Goal: Task Accomplishment & Management: Manage account settings

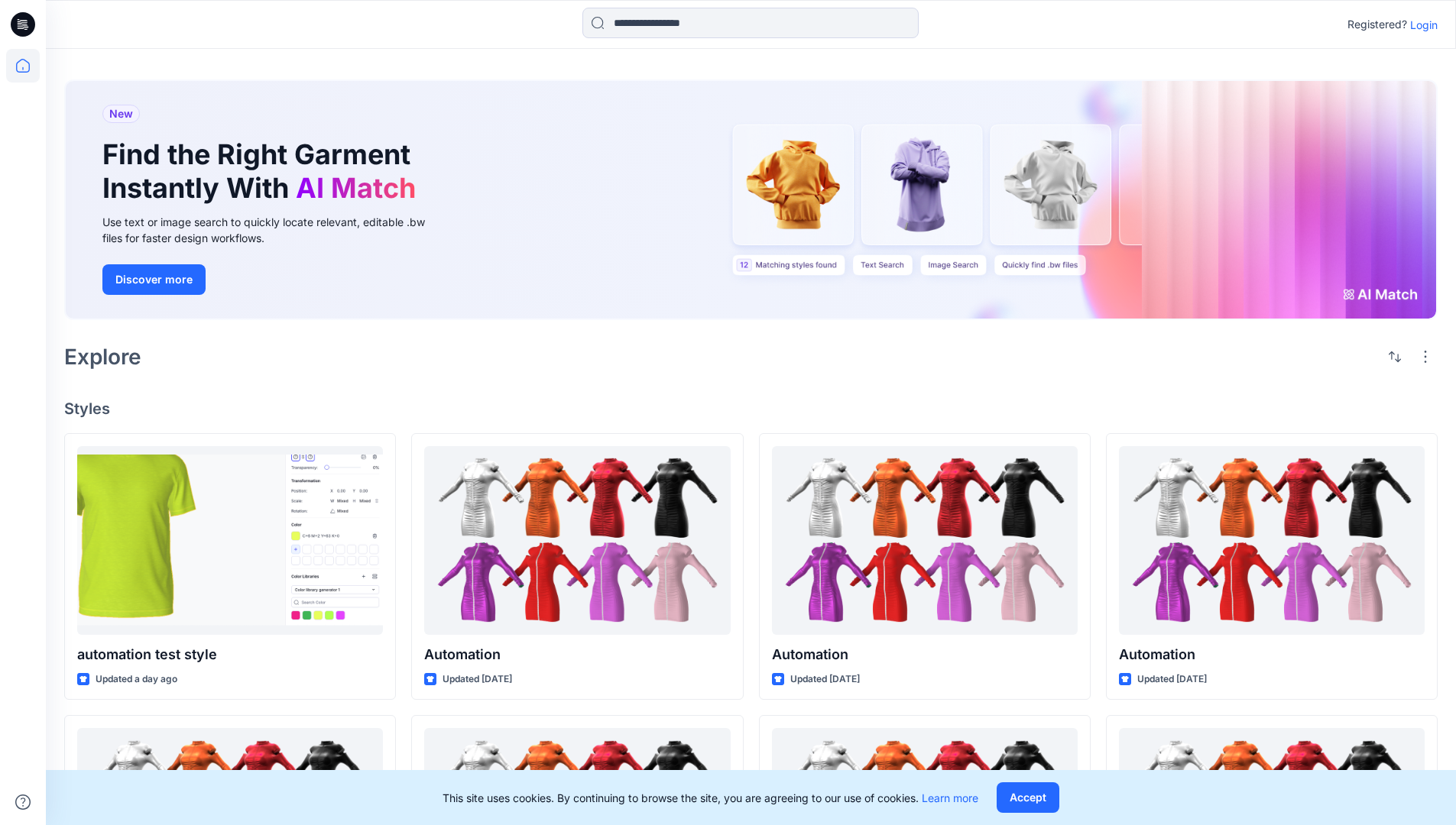
click at [1420, 24] on p "Login" at bounding box center [1424, 24] width 27 height 16
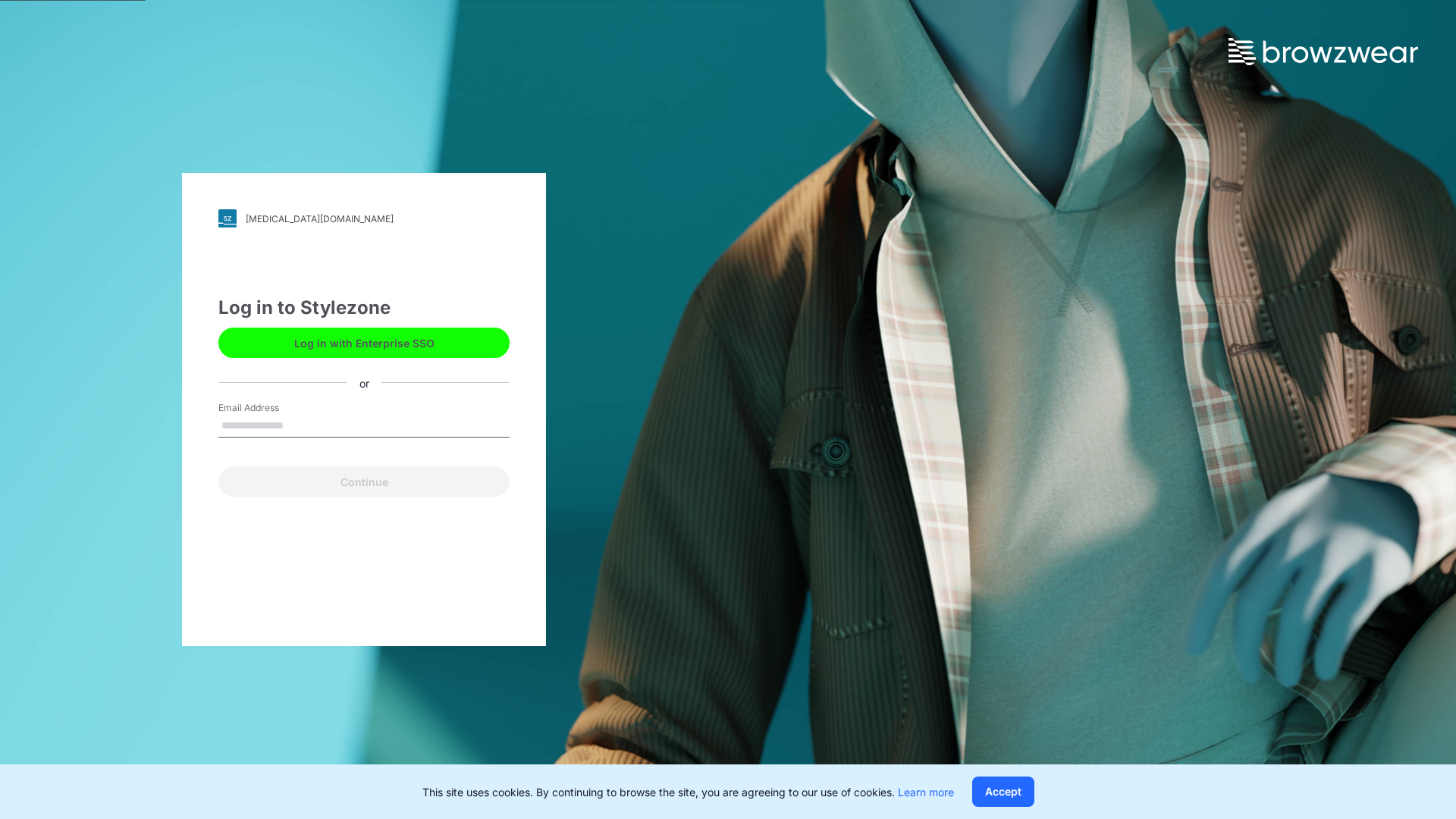
click at [299, 425] on input "Email Address" at bounding box center [363, 425] width 292 height 22
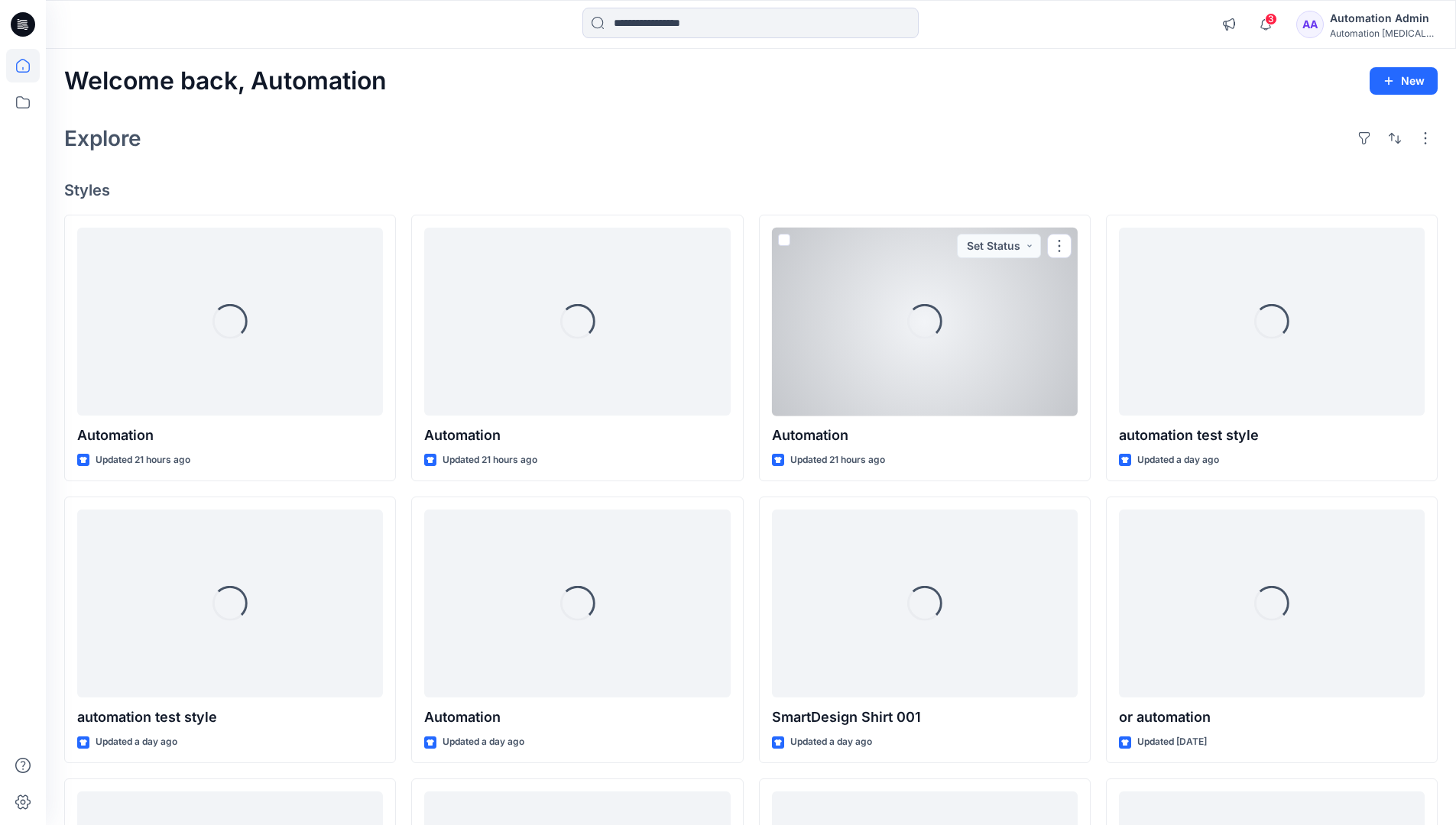
click at [29, 65] on icon at bounding box center [22, 65] width 14 height 14
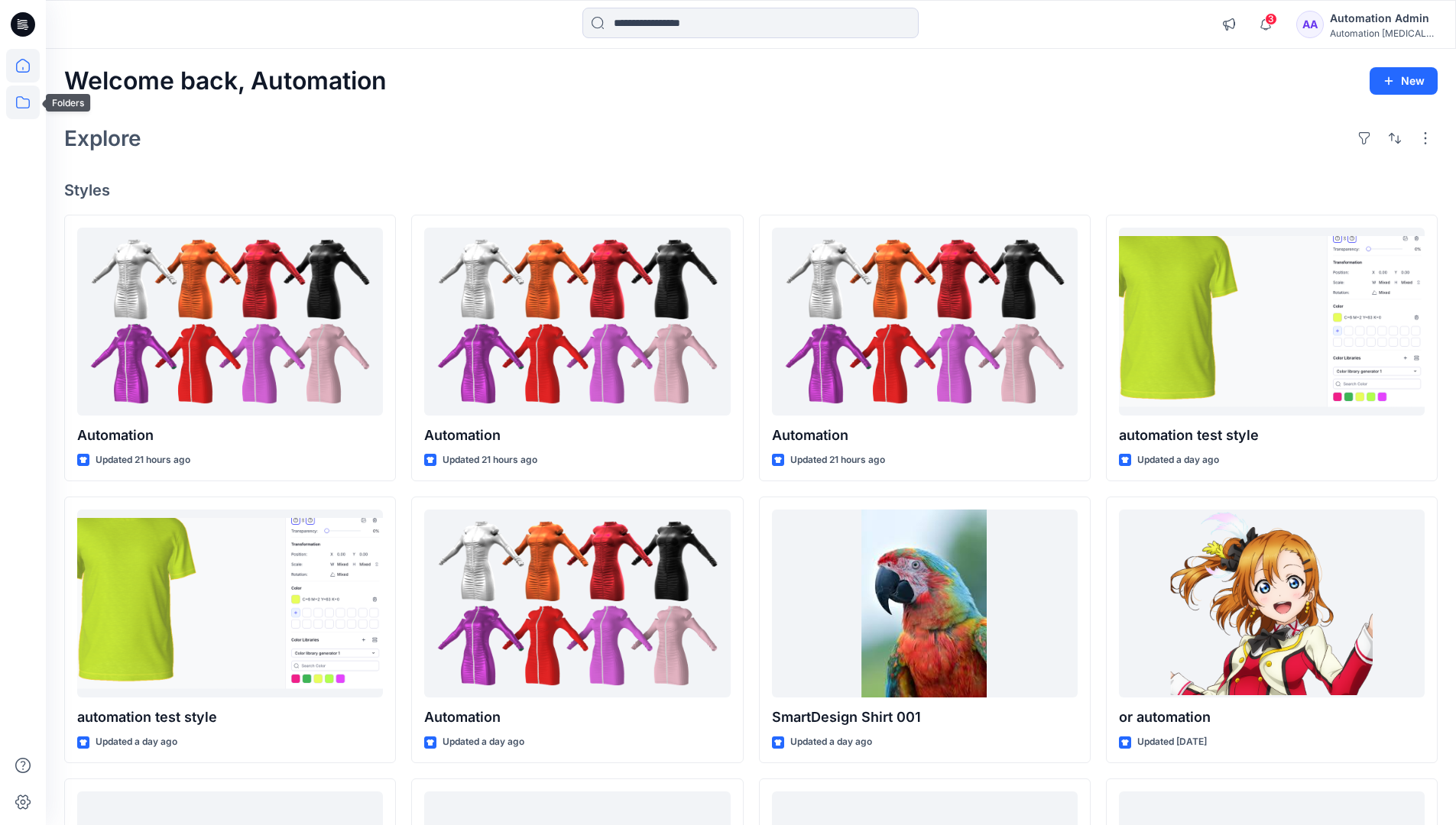
click at [25, 106] on icon at bounding box center [22, 103] width 33 height 33
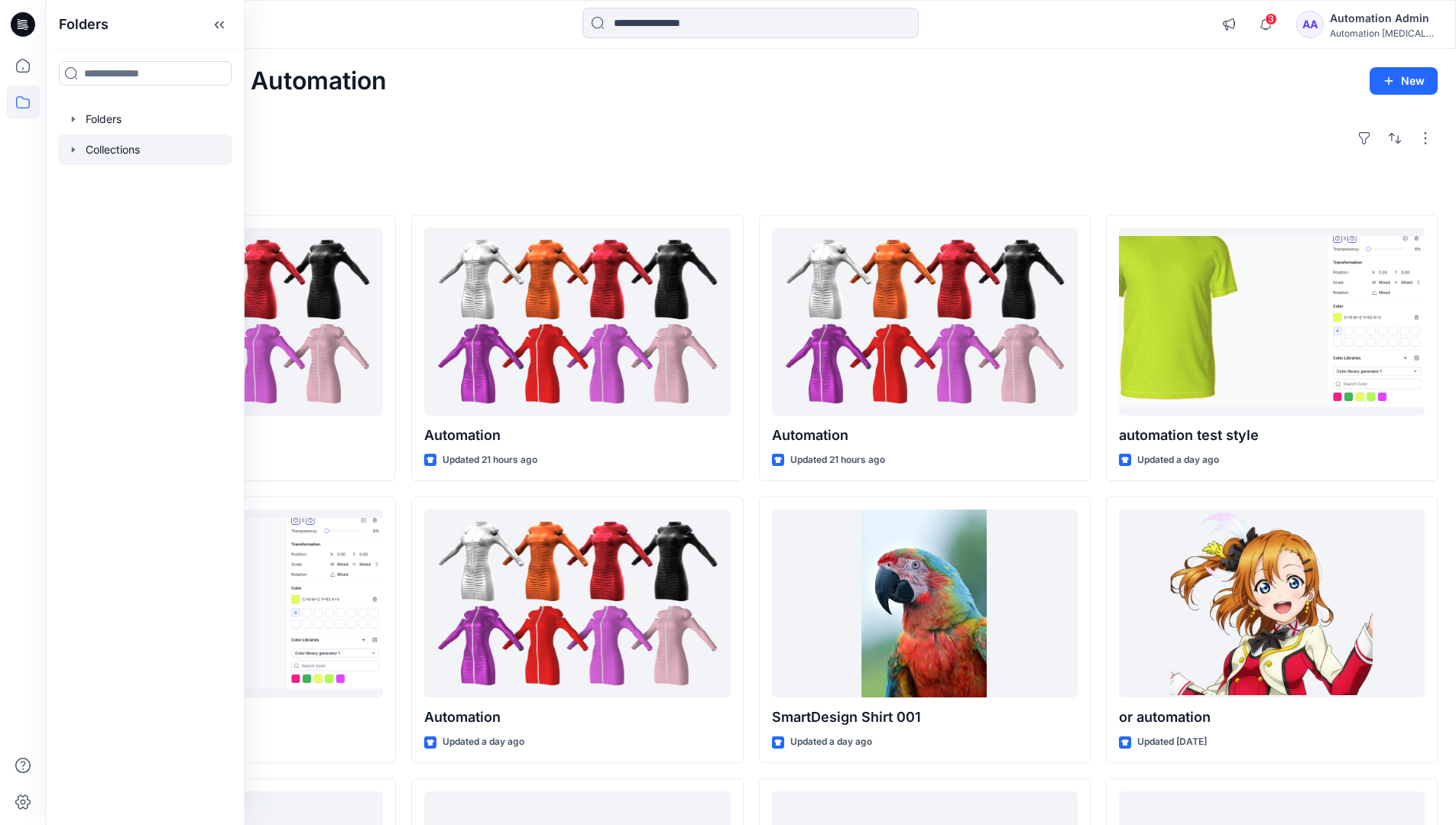
click at [126, 148] on div at bounding box center [145, 149] width 174 height 30
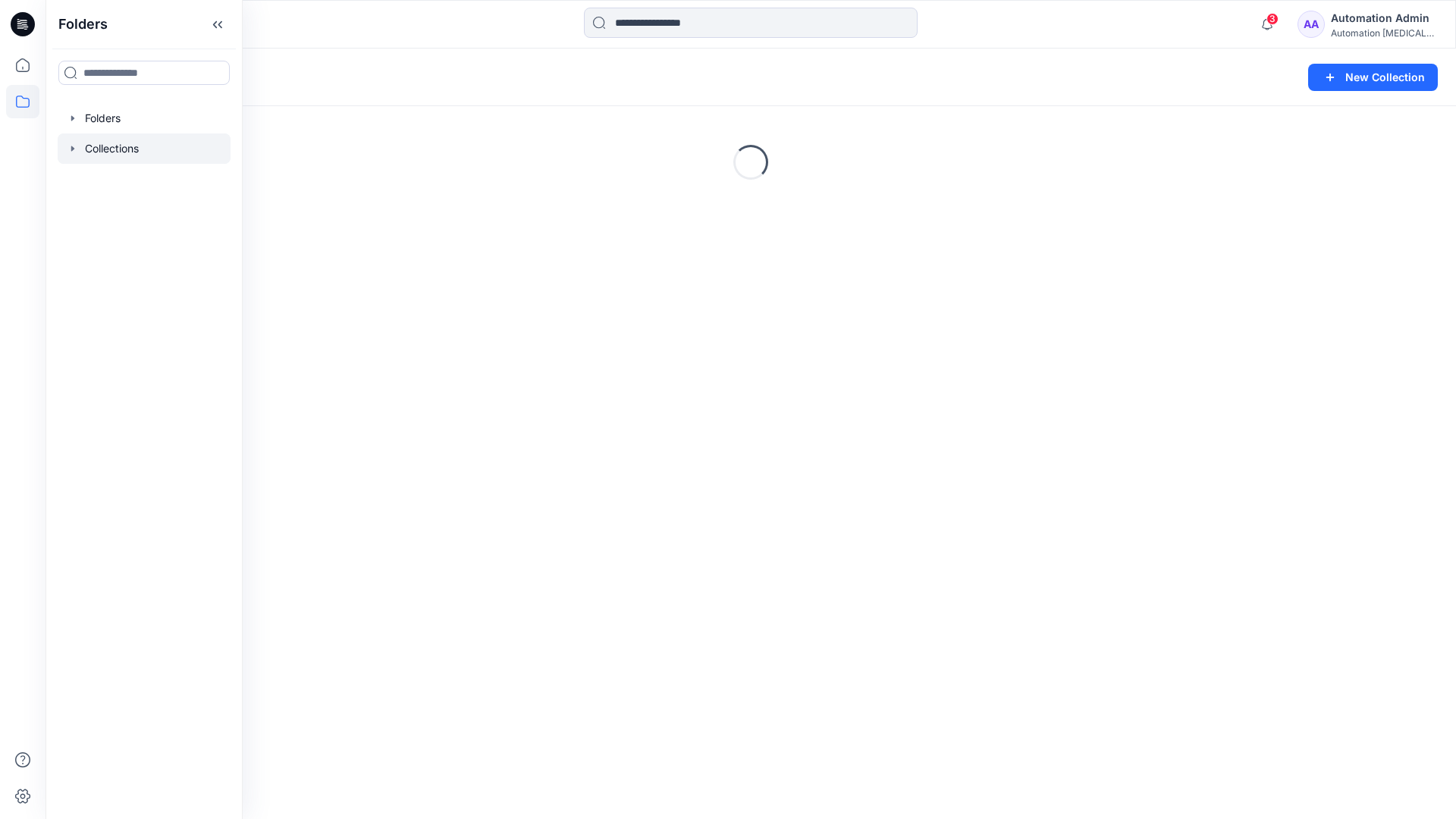
click at [341, 248] on div "Loading..." at bounding box center [751, 162] width 1410 height 228
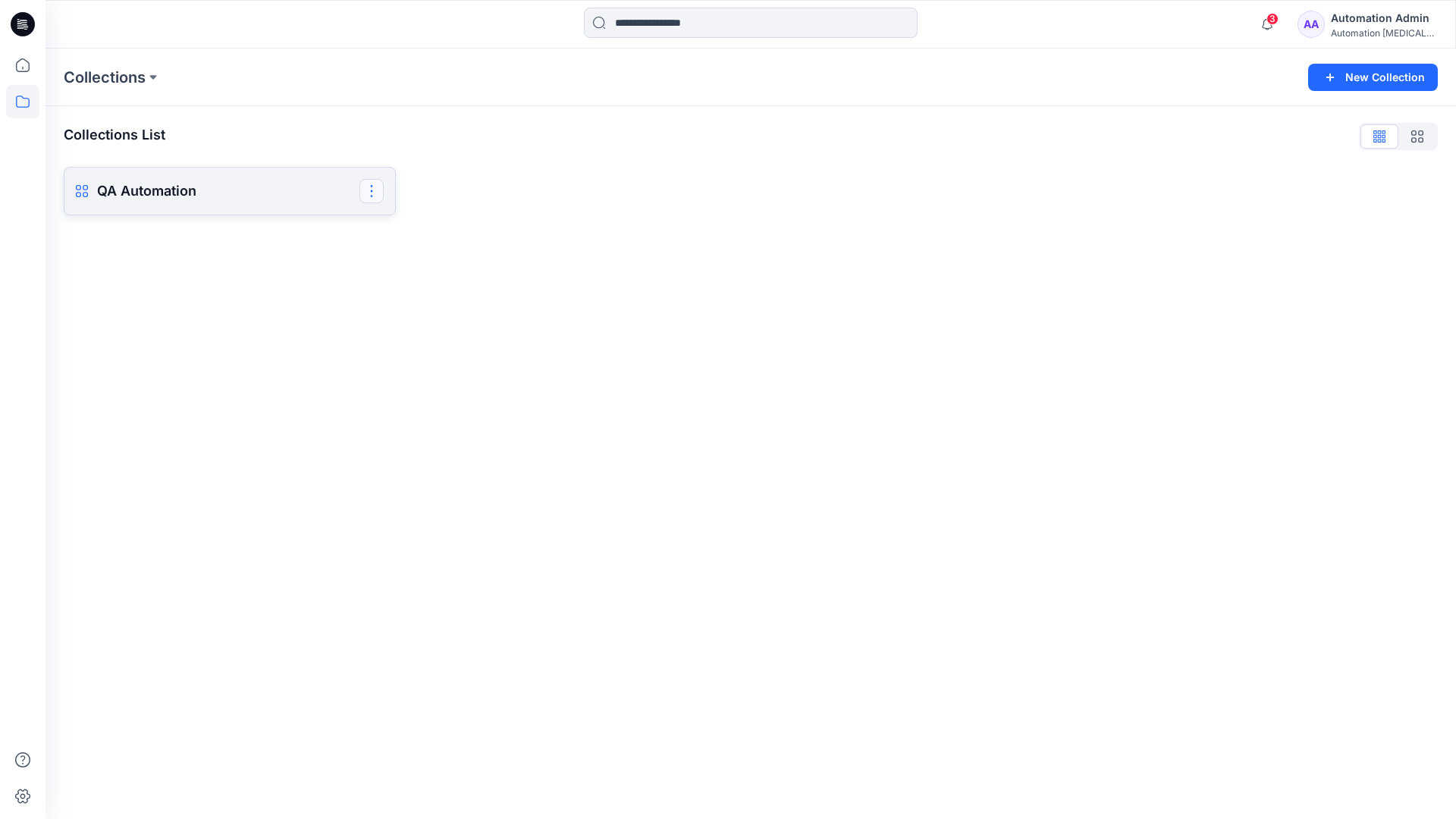
click at [373, 192] on button "button" at bounding box center [371, 191] width 24 height 24
click at [307, 296] on button "Delete Collection" at bounding box center [298, 296] width 164 height 28
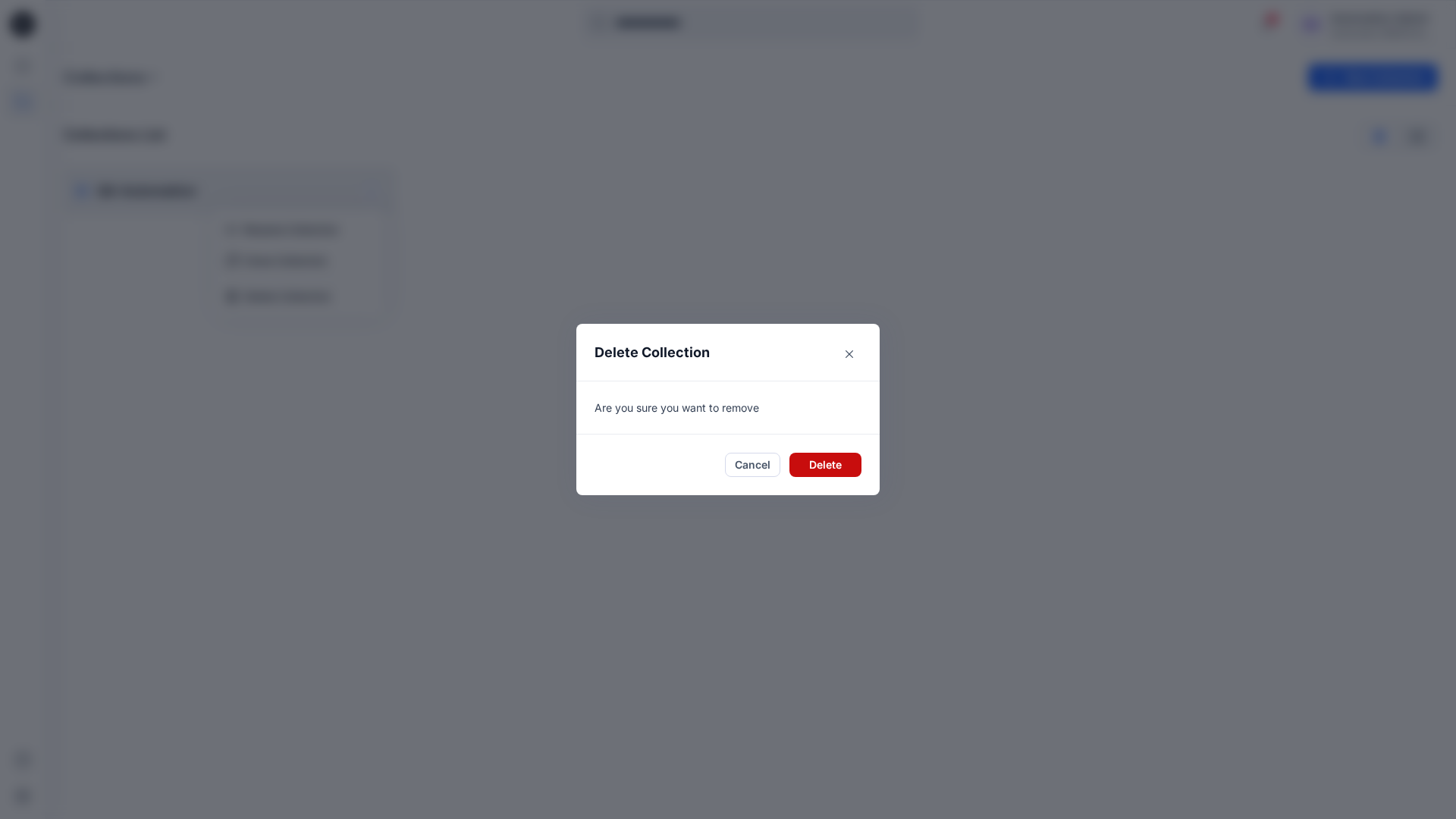
click at [822, 462] on button "Delete" at bounding box center [825, 464] width 72 height 24
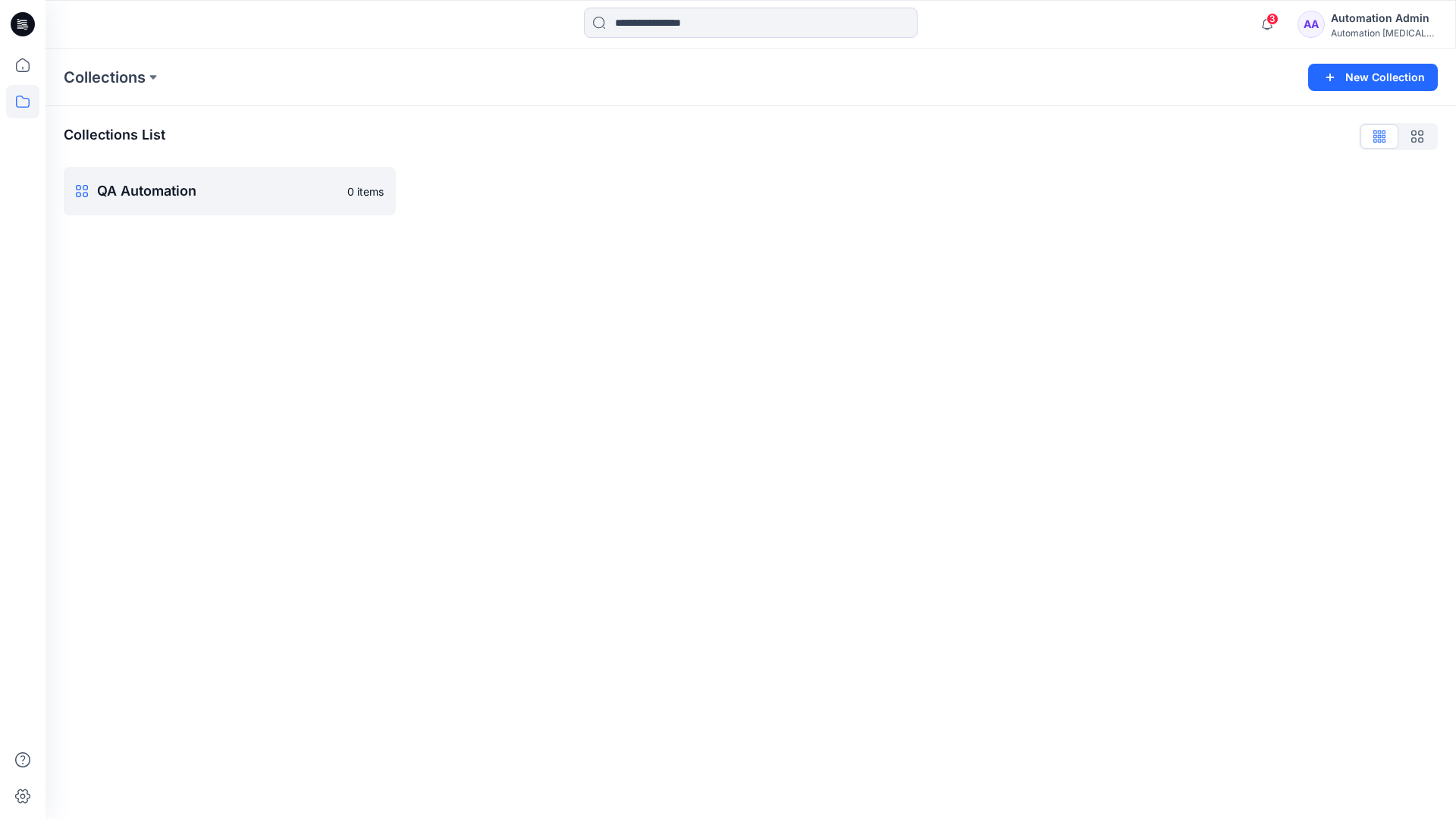
click at [1377, 23] on div "Automation Admin" at bounding box center [1384, 17] width 107 height 18
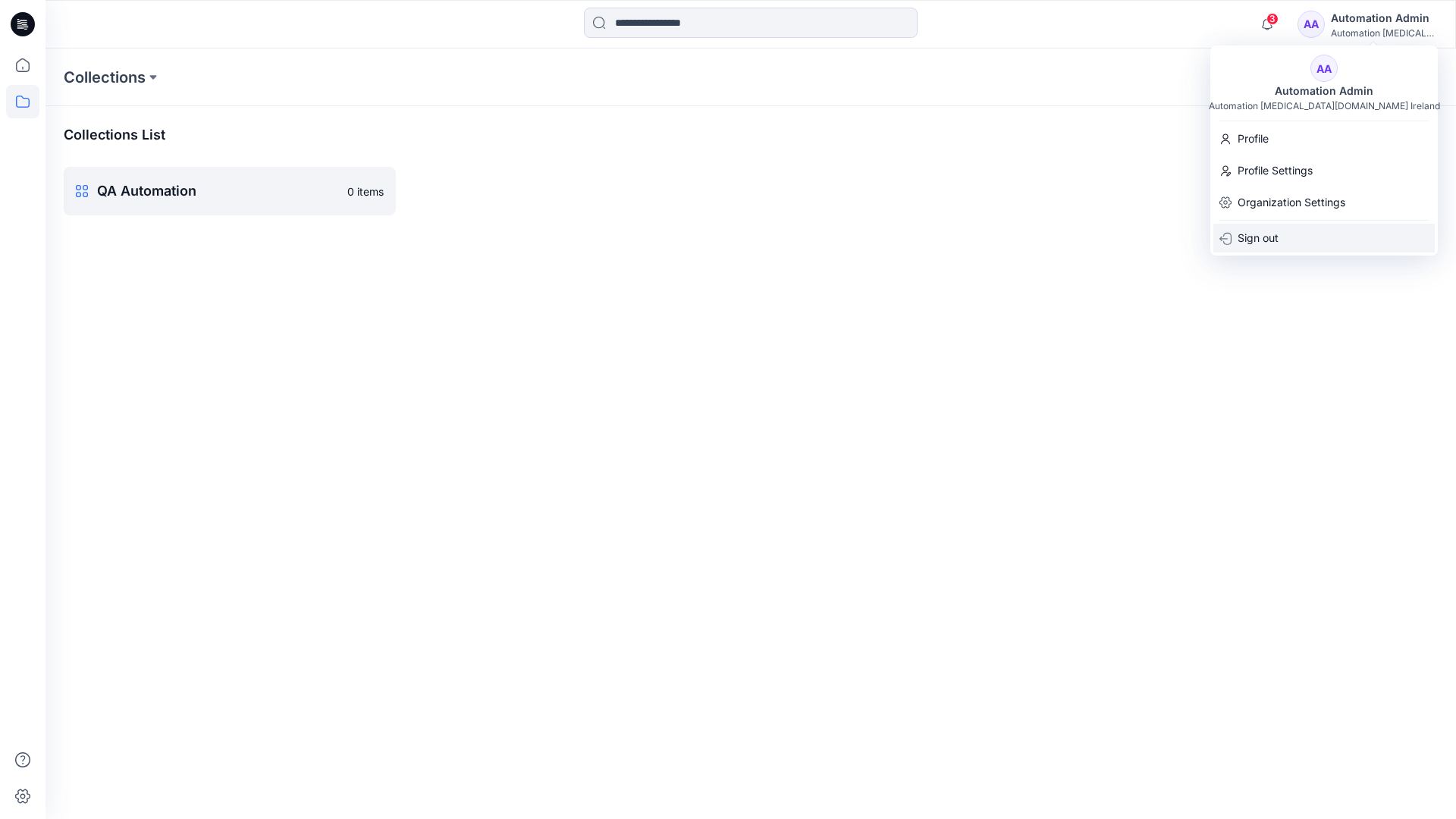
click at [1270, 239] on p "Sign out" at bounding box center [1257, 238] width 41 height 29
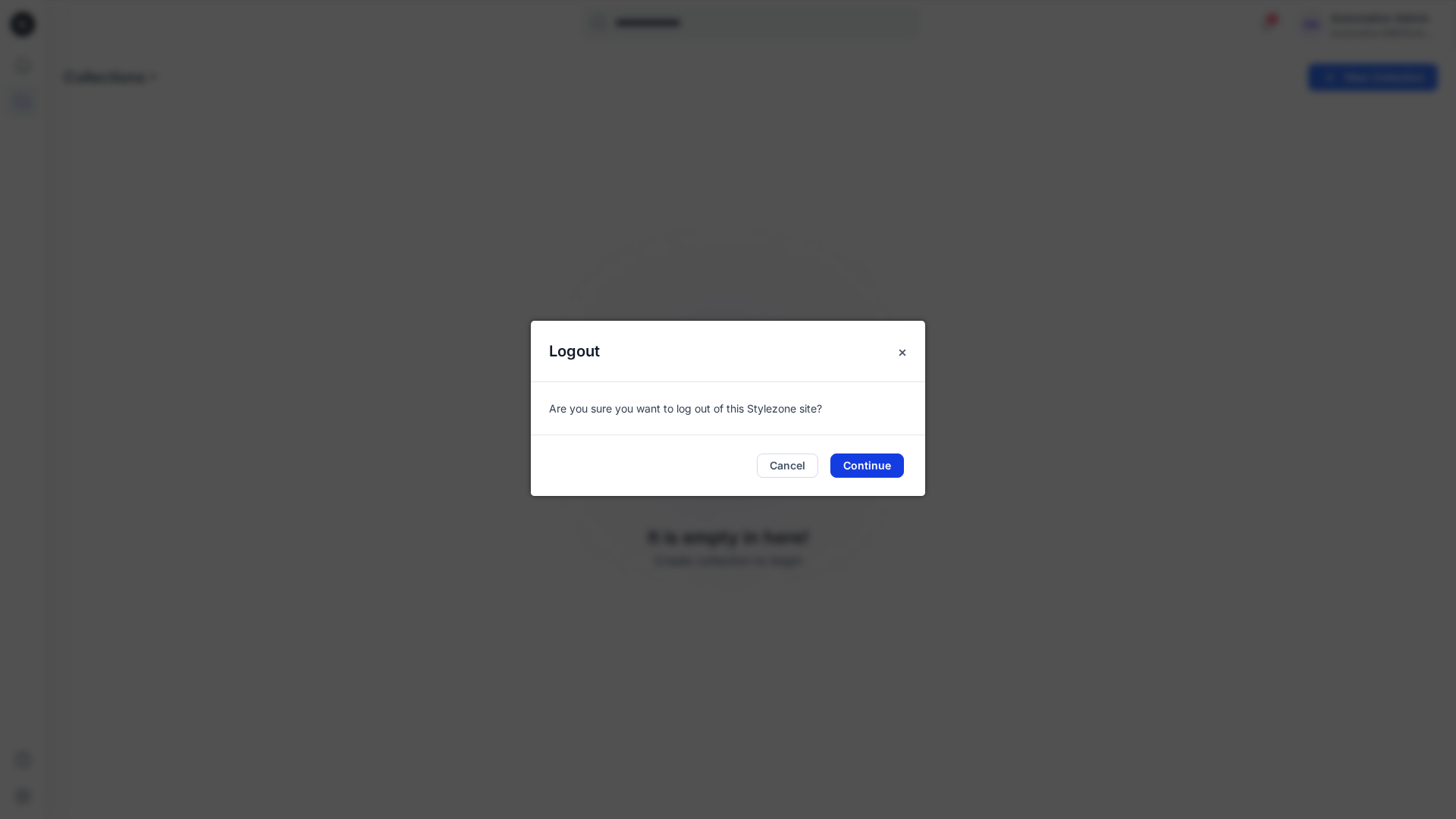
click at [875, 461] on button "Continue" at bounding box center [867, 465] width 74 height 24
